Goal: Information Seeking & Learning: Check status

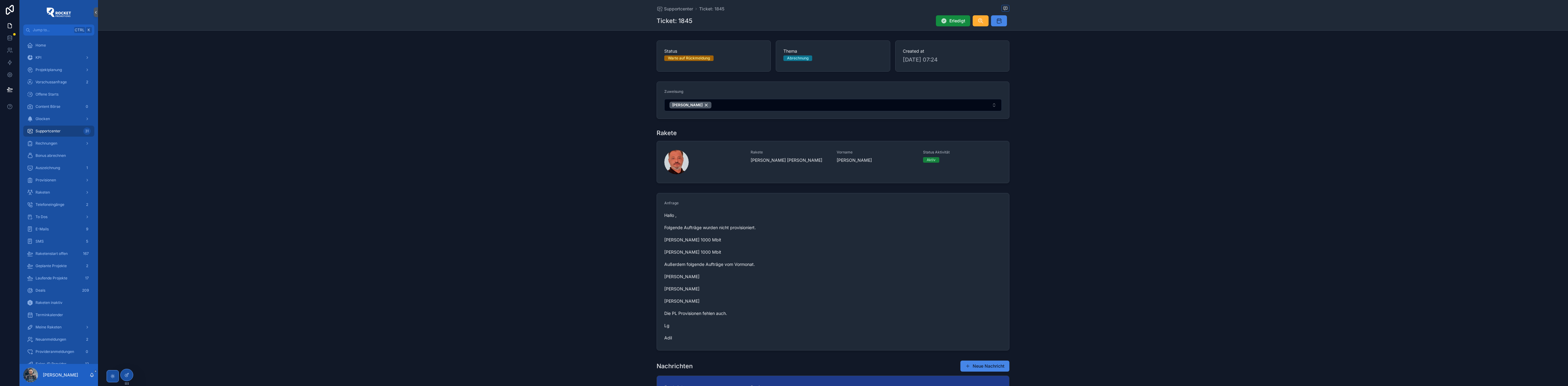
click at [68, 129] on div "Supportcenter 31" at bounding box center [58, 131] width 64 height 10
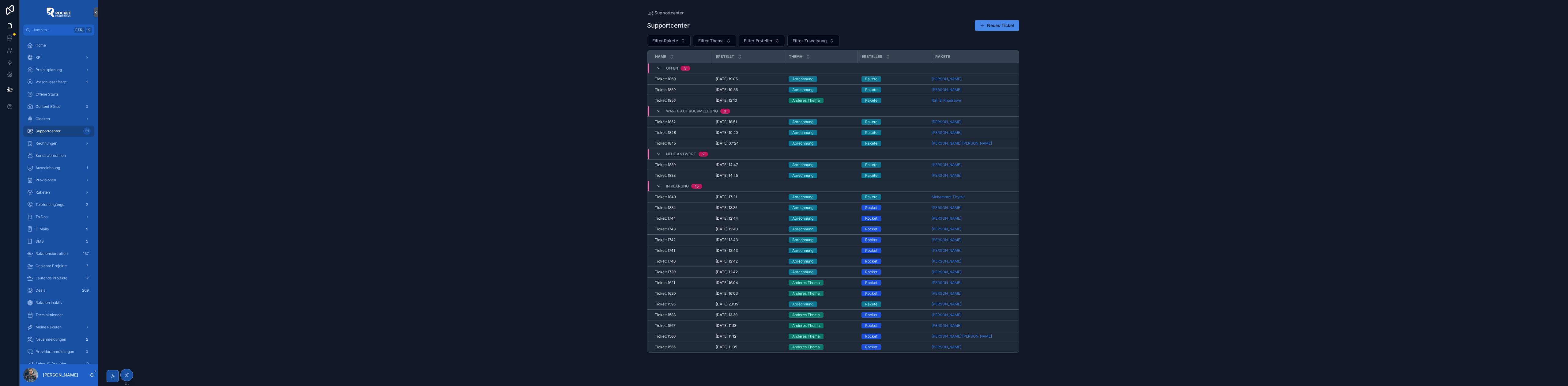
click at [906, 326] on div "Rocket" at bounding box center [894, 325] width 66 height 5
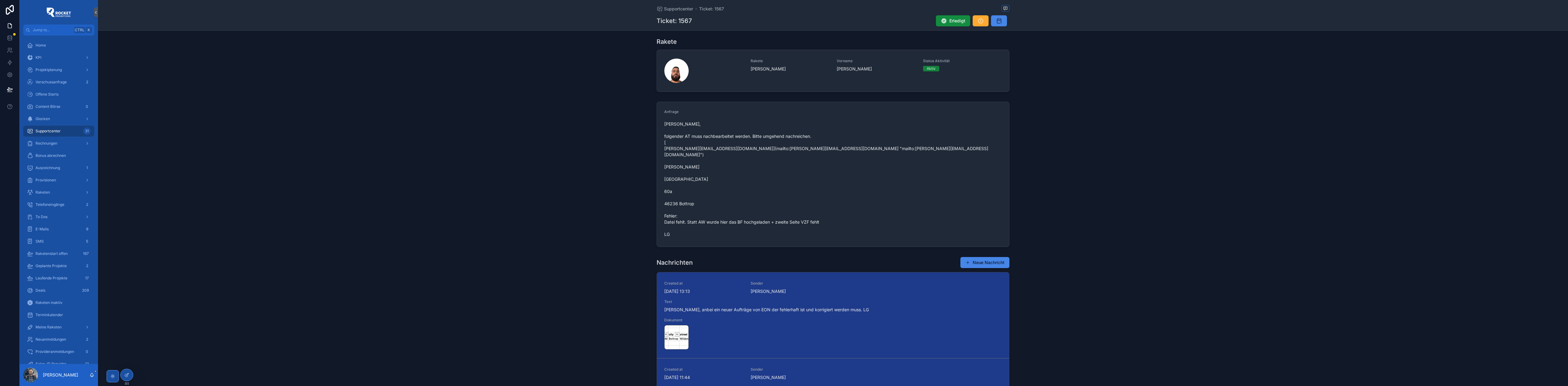
scroll to position [82, 0]
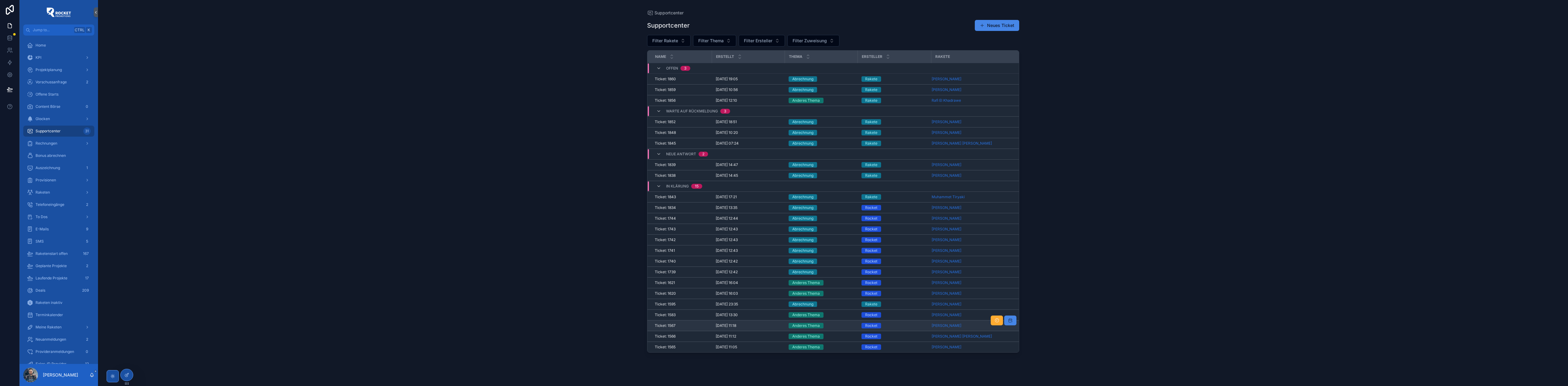
click at [906, 328] on div "Rocket" at bounding box center [894, 325] width 66 height 5
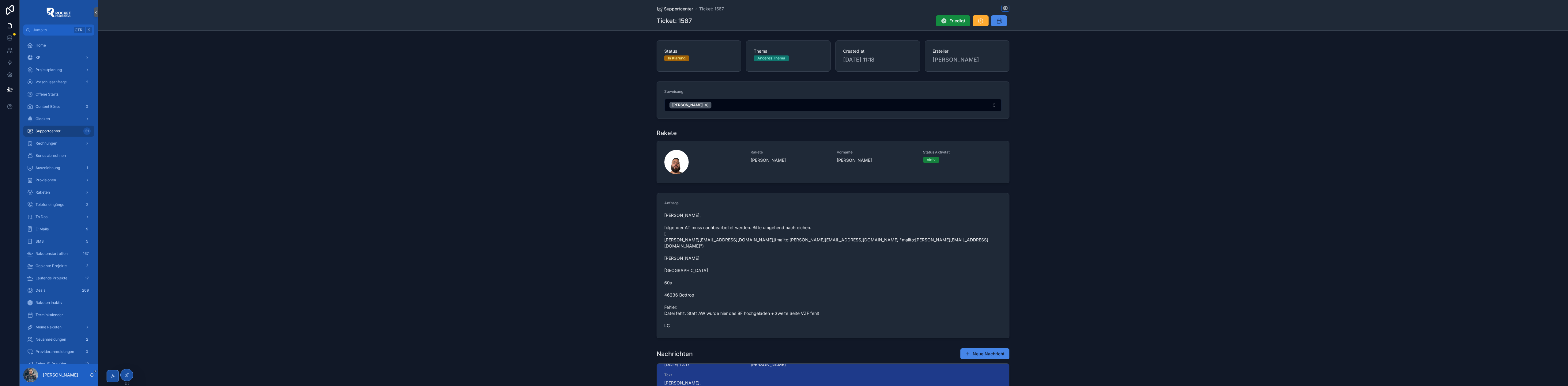
click at [670, 12] on span "Supportcenter" at bounding box center [679, 9] width 29 height 6
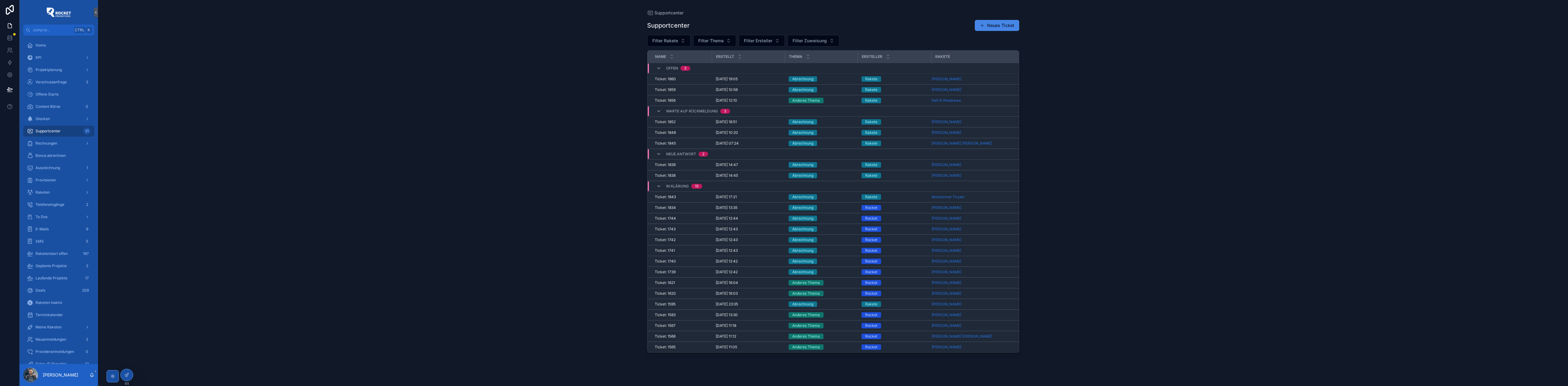
click at [494, 160] on div "Supportcenter Supportcenter Neues Ticket Filter Rakete Filter Thema Filter Erst…" at bounding box center [833, 193] width 1470 height 386
click at [758, 328] on div "[DATE] 11:18 [DATE] 11:18" at bounding box center [749, 326] width 66 height 5
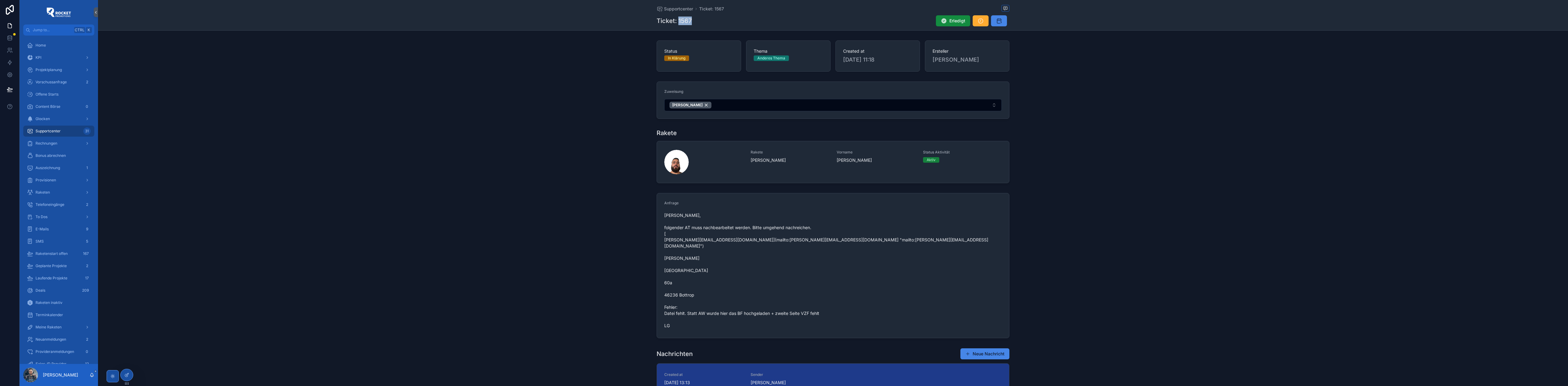
drag, startPoint x: 688, startPoint y: 20, endPoint x: 675, endPoint y: 22, distance: 13.2
click at [675, 22] on h1 "Ticket: 1567" at bounding box center [674, 21] width 35 height 9
copy h1 "1567"
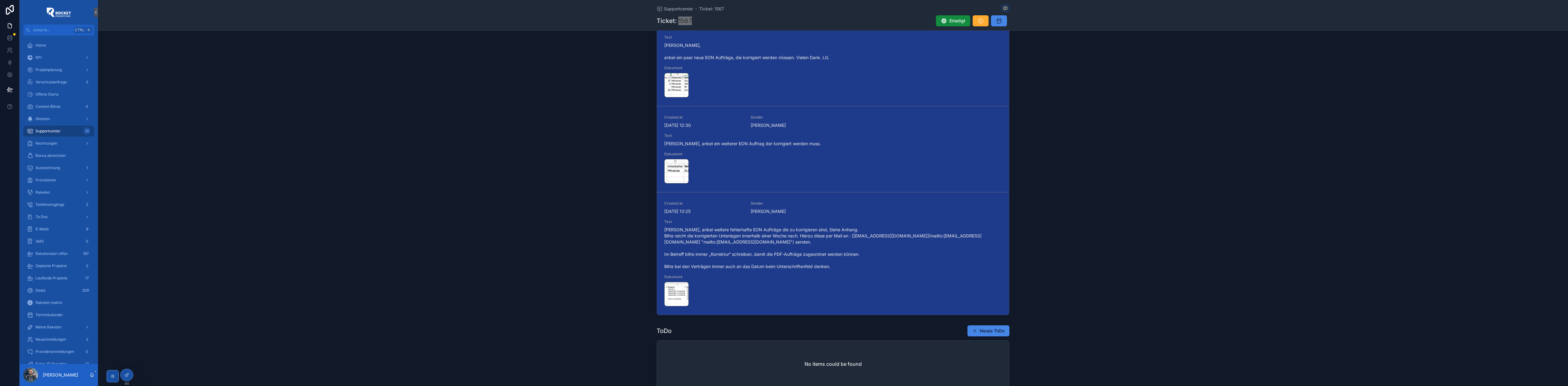
scroll to position [339, 0]
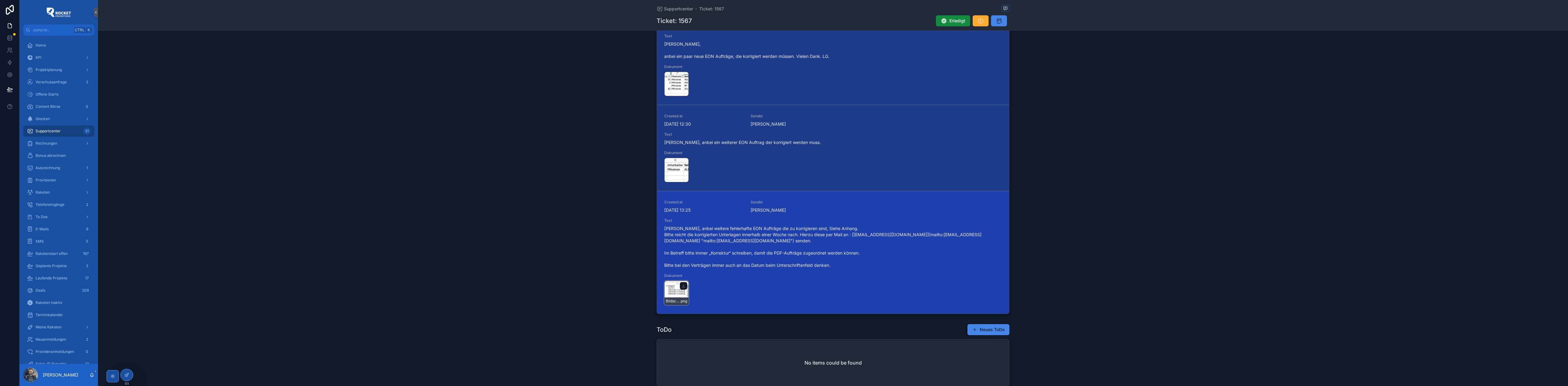
click at [665, 286] on div "Bildschirmfoto-2025-05-15-um-13.21.33 .png" at bounding box center [676, 293] width 24 height 24
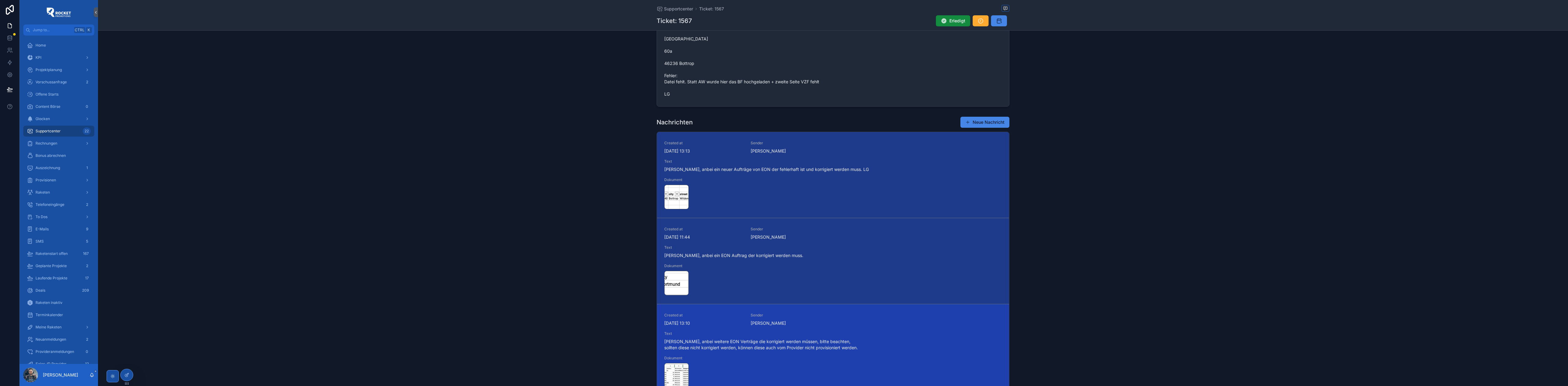
scroll to position [203, 0]
